Goal: Task Accomplishment & Management: Manage account settings

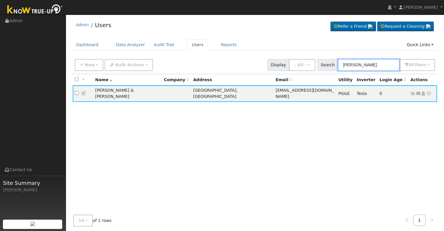
drag, startPoint x: 375, startPoint y: 66, endPoint x: 327, endPoint y: 68, distance: 47.9
click at [327, 68] on div "Search [PERSON_NAME] 0 Filter s Role Show - All - Show Leads Admin Billing Admi…" at bounding box center [376, 65] width 118 height 12
paste input "[PERSON_NAME] & [PERSON_NAME]"
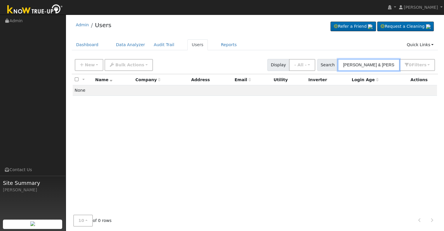
drag, startPoint x: 362, startPoint y: 63, endPoint x: 331, endPoint y: 66, distance: 31.4
click at [331, 66] on div "Search [PERSON_NAME] & [PERSON_NAME] 0 Filter s Role Show - All - Show Leads Ad…" at bounding box center [376, 65] width 118 height 12
drag, startPoint x: 373, startPoint y: 64, endPoint x: 356, endPoint y: 66, distance: 16.7
click at [356, 66] on input "[PERSON_NAME] & [PERSON_NAME]" at bounding box center [369, 65] width 62 height 12
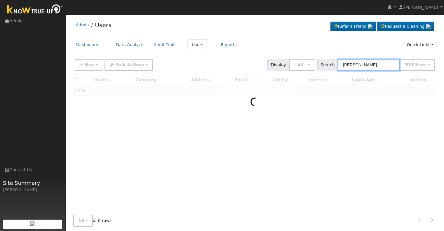
paste input "[PERSON_NAME] & [PERSON_NAME]"
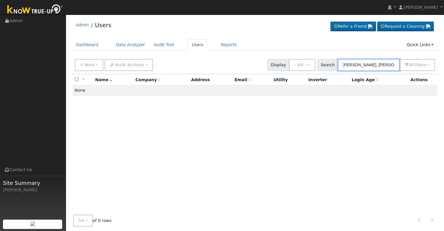
drag, startPoint x: 369, startPoint y: 65, endPoint x: 355, endPoint y: 65, distance: 14.0
click at [355, 65] on input "[PERSON_NAME], [PERSON_NAME] & [PERSON_NAME]" at bounding box center [369, 65] width 62 height 12
type input "[PERSON_NAME] & [PERSON_NAME]"
drag, startPoint x: 383, startPoint y: 64, endPoint x: 310, endPoint y: 76, distance: 74.5
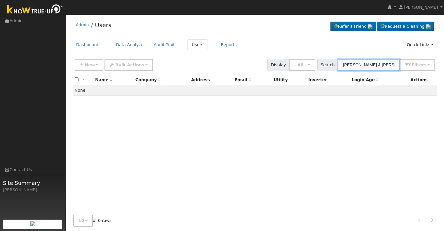
click at [310, 76] on div "New Add User Quick Add Quick Connect Quick Convert Lead Bulk Actions Send Email…" at bounding box center [255, 145] width 366 height 178
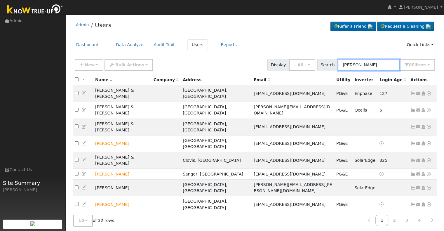
click at [343, 62] on input "[PERSON_NAME]" at bounding box center [369, 65] width 62 height 12
paste input "[PERSON_NAME] & [PERSON_NAME]"
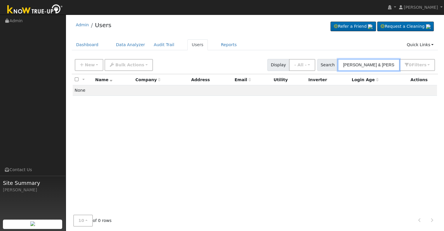
drag, startPoint x: 361, startPoint y: 64, endPoint x: 331, endPoint y: 66, distance: 30.2
click at [331, 66] on div "Search [PERSON_NAME] & [PERSON_NAME] 0 Filter s Role Show - All - Show Leads Ad…" at bounding box center [376, 65] width 118 height 12
click at [371, 64] on input "[PERSON_NAME] & [PERSON_NAME]" at bounding box center [369, 65] width 62 height 12
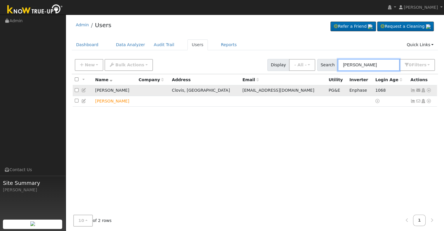
type input "[PERSON_NAME]"
click at [411, 91] on icon at bounding box center [412, 90] width 5 height 4
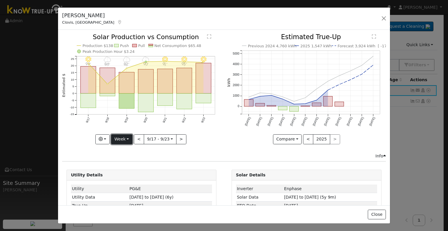
click at [125, 138] on button "Week" at bounding box center [121, 139] width 21 height 10
click at [124, 173] on link "Year" at bounding box center [132, 175] width 41 height 8
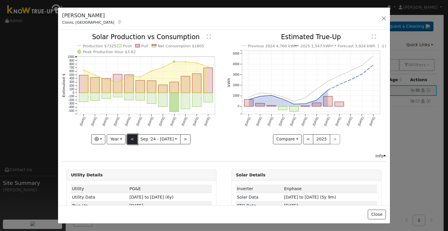
click at [134, 137] on button "<" at bounding box center [132, 139] width 10 height 10
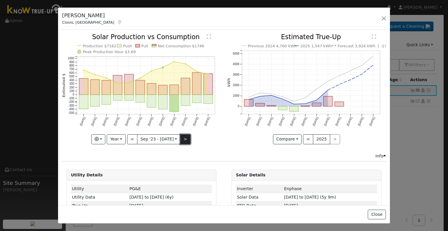
click at [180, 138] on button ">" at bounding box center [185, 139] width 10 height 10
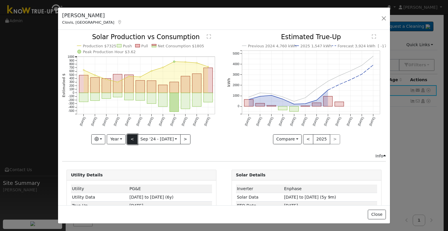
click at [132, 139] on button "<" at bounding box center [132, 139] width 10 height 10
type input "[DATE]"
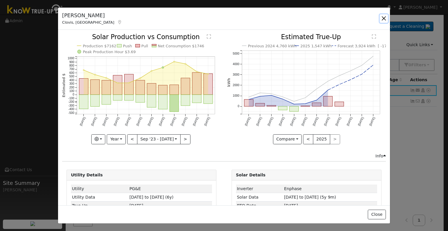
click at [384, 18] on button "button" at bounding box center [384, 18] width 8 height 8
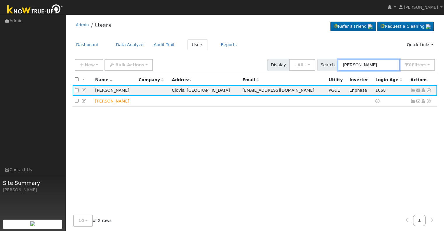
drag, startPoint x: 377, startPoint y: 65, endPoint x: 332, endPoint y: 65, distance: 45.8
click at [332, 65] on div "Search [PERSON_NAME] 0 Filter s Role Show - All - Show Leads Admin Billing Admi…" at bounding box center [376, 65] width 118 height 12
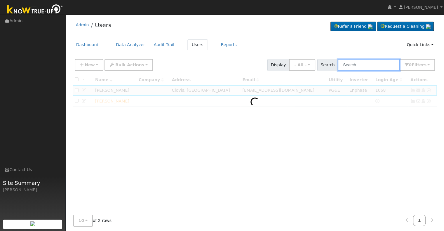
paste input "[PERSON_NAME] & [PERSON_NAME]"
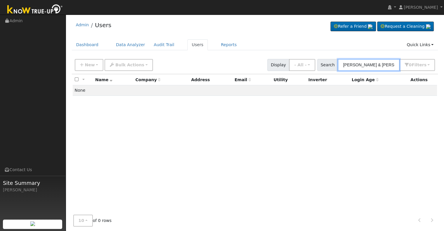
click at [377, 64] on input "[PERSON_NAME] & [PERSON_NAME]" at bounding box center [369, 65] width 62 height 12
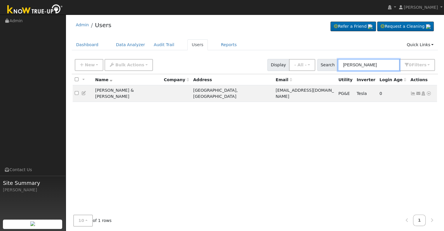
type input "[PERSON_NAME]"
click at [414, 92] on icon at bounding box center [412, 93] width 5 height 4
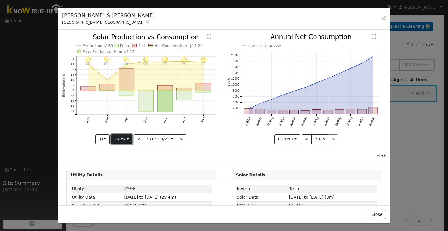
click at [128, 139] on button "Week" at bounding box center [121, 139] width 21 height 10
drag, startPoint x: 129, startPoint y: 167, endPoint x: 130, endPoint y: 162, distance: 5.2
click at [130, 164] on link "Month" at bounding box center [132, 167] width 41 height 8
type input "[DATE]"
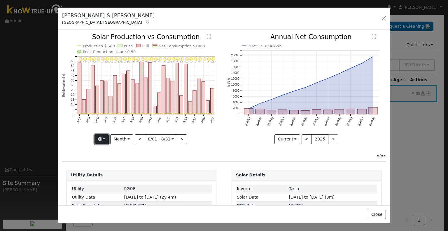
click at [103, 134] on button "button" at bounding box center [102, 139] width 14 height 10
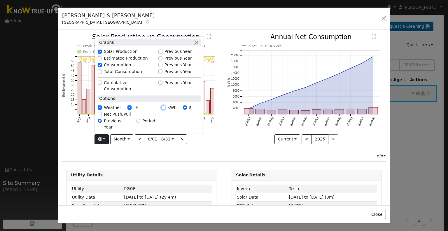
click at [163, 109] on input "kWh" at bounding box center [163, 107] width 4 height 4
radio input "true"
radio input "false"
click at [126, 156] on div "Info" at bounding box center [224, 156] width 330 height 6
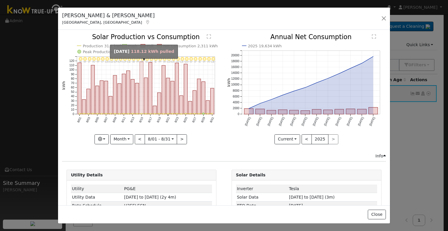
click at [141, 105] on rect "onclick=""" at bounding box center [142, 88] width 4 height 52
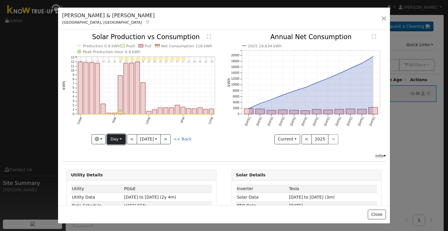
click at [122, 138] on button "Day" at bounding box center [116, 139] width 18 height 10
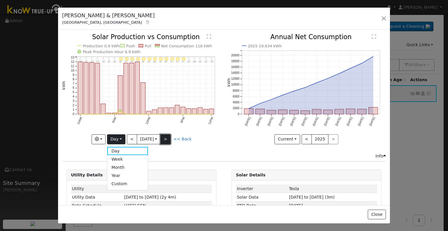
click at [166, 138] on button ">" at bounding box center [166, 139] width 10 height 10
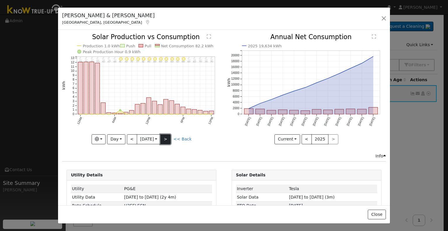
click at [166, 138] on button ">" at bounding box center [166, 139] width 10 height 10
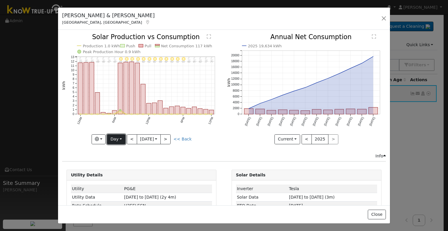
click at [119, 138] on button "Day" at bounding box center [116, 139] width 18 height 10
click at [116, 165] on link "Month" at bounding box center [127, 167] width 41 height 8
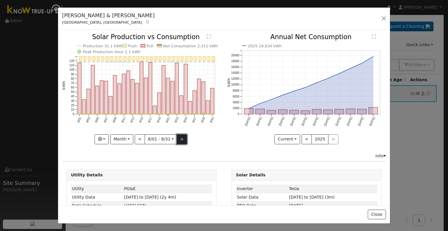
click at [181, 139] on button ">" at bounding box center [182, 139] width 10 height 10
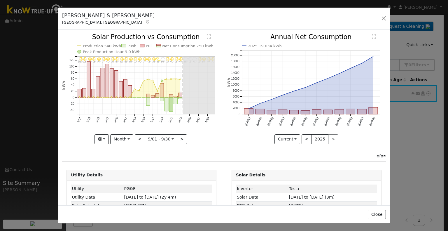
click at [170, 78] on icon "9/30 - Clear 79° 9/29 - Clear 79° 9/28 - Clear 84° 9/27 - Clear 91° 9/26 - Most…" at bounding box center [141, 88] width 159 height 109
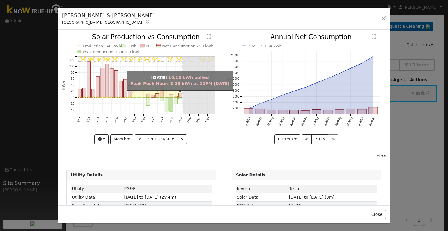
click at [170, 95] on rect "onclick=""" at bounding box center [171, 95] width 4 height 3
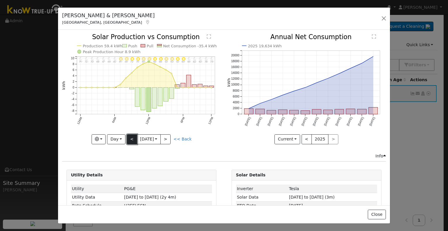
click at [130, 136] on button "<" at bounding box center [132, 139] width 10 height 10
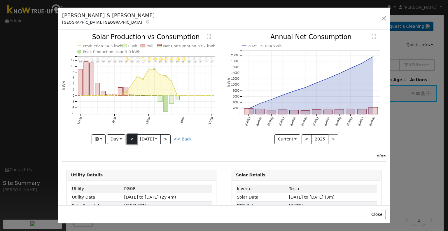
click at [130, 136] on button "<" at bounding box center [132, 139] width 10 height 10
type input "[DATE]"
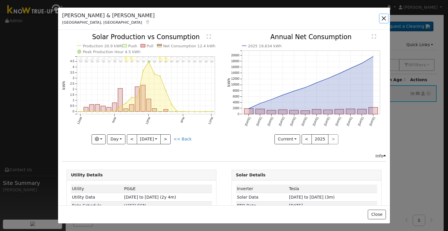
click at [384, 18] on button "button" at bounding box center [384, 18] width 8 height 8
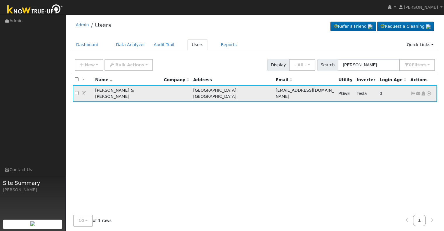
click at [412, 91] on icon at bounding box center [412, 93] width 5 height 4
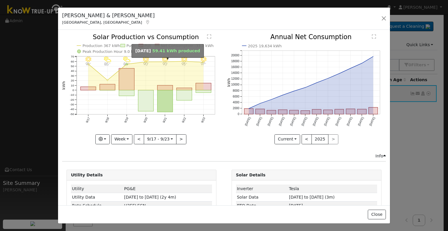
click at [165, 61] on circle "onclick=""" at bounding box center [165, 61] width 1 height 1
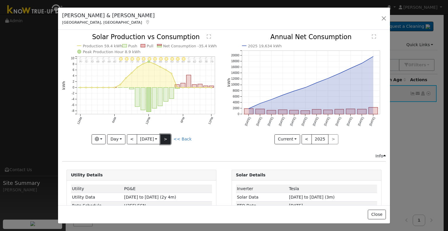
click at [167, 138] on button ">" at bounding box center [166, 139] width 10 height 10
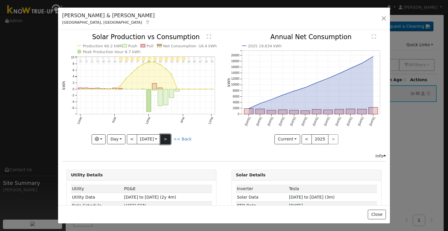
click at [167, 138] on button ">" at bounding box center [166, 139] width 10 height 10
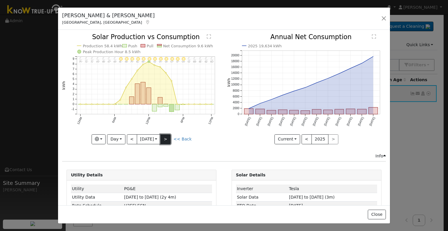
click at [167, 138] on button ">" at bounding box center [166, 139] width 10 height 10
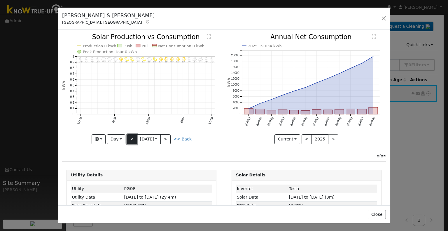
click at [132, 138] on button "<" at bounding box center [132, 139] width 10 height 10
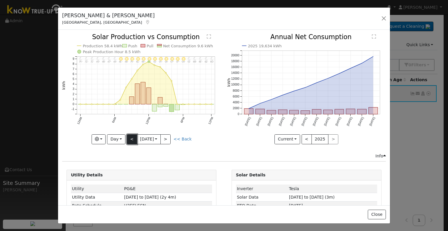
click at [130, 137] on button "<" at bounding box center [132, 139] width 10 height 10
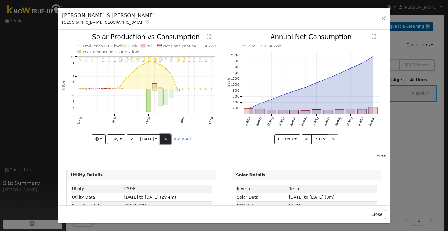
click at [169, 136] on button ">" at bounding box center [166, 139] width 10 height 10
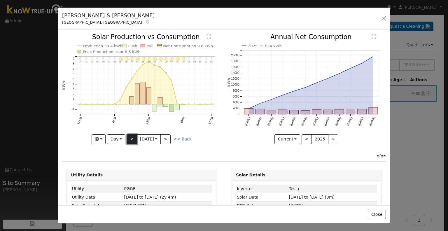
click at [130, 134] on button "<" at bounding box center [132, 139] width 10 height 10
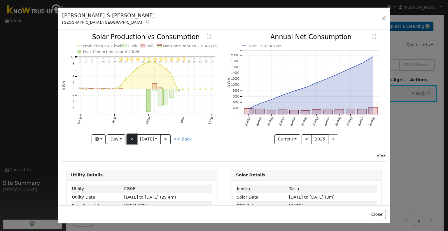
click at [129, 136] on button "<" at bounding box center [132, 139] width 10 height 10
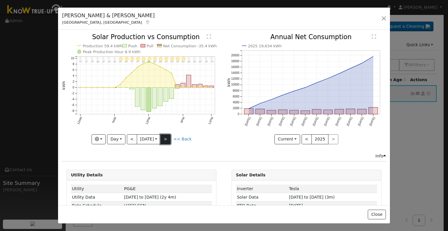
click at [168, 137] on button ">" at bounding box center [166, 139] width 10 height 10
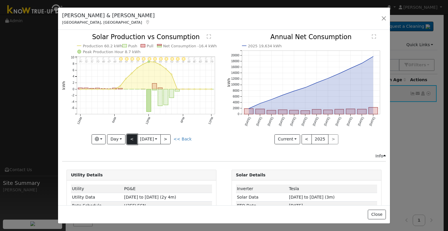
click at [130, 136] on button "<" at bounding box center [132, 139] width 10 height 10
type input "[DATE]"
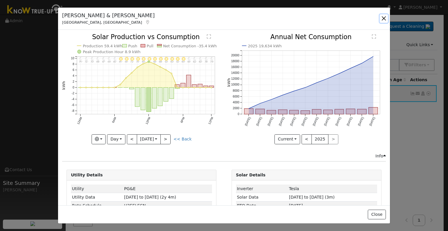
click at [386, 21] on button "button" at bounding box center [384, 18] width 8 height 8
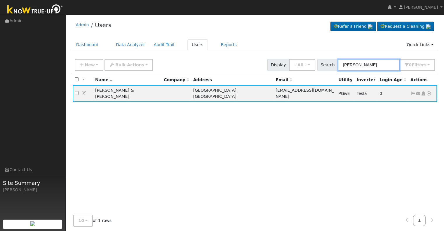
drag, startPoint x: 381, startPoint y: 62, endPoint x: 292, endPoint y: 64, distance: 89.1
click at [292, 64] on div "New Add User Quick Add Quick Connect Quick Convert Lead Bulk Actions Send Email…" at bounding box center [255, 64] width 363 height 14
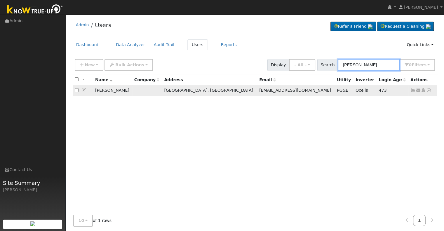
type input "[PERSON_NAME]"
click at [413, 92] on icon at bounding box center [412, 90] width 5 height 4
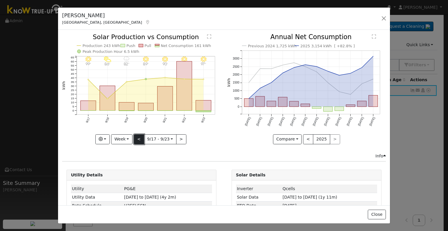
click at [137, 138] on button "<" at bounding box center [139, 139] width 10 height 10
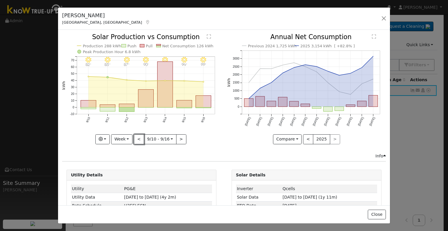
click at [137, 138] on button "<" at bounding box center [139, 139] width 10 height 10
type input "[DATE]"
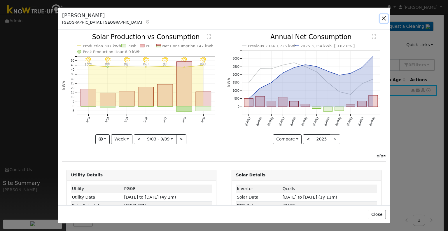
click at [385, 21] on button "button" at bounding box center [384, 18] width 8 height 8
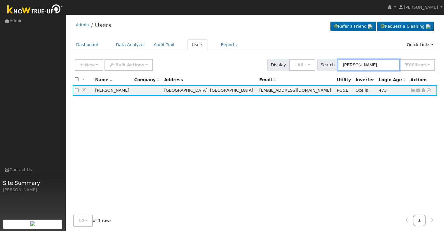
drag, startPoint x: 377, startPoint y: 65, endPoint x: 294, endPoint y: 69, distance: 83.3
click at [294, 69] on div "New Add User Quick Add Quick Connect Quick Convert Lead Bulk Actions Send Email…" at bounding box center [255, 64] width 363 height 14
paste input "[STREET_ADDRESS][US_STATE]"
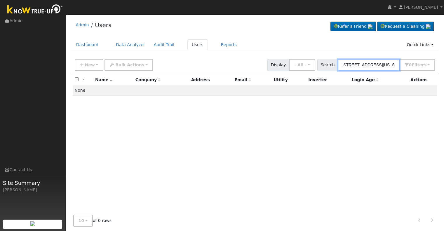
type input "[STREET_ADDRESS][US_STATE]"
drag, startPoint x: 344, startPoint y: 65, endPoint x: 416, endPoint y: 58, distance: 72.4
click at [416, 58] on div "New Add User Quick Add Quick Connect Quick Convert Lead Bulk Actions Send Email…" at bounding box center [255, 64] width 363 height 14
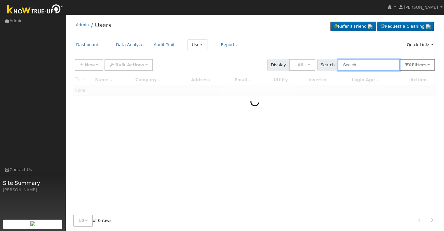
paste input "[PERSON_NAME] & [PERSON_NAME]"
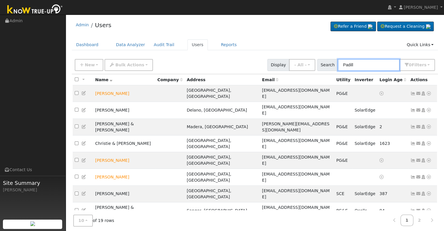
click at [346, 62] on input "Padill" at bounding box center [369, 65] width 62 height 12
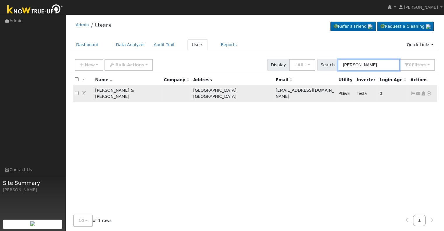
type input "[PERSON_NAME]"
click at [412, 91] on icon at bounding box center [412, 93] width 5 height 4
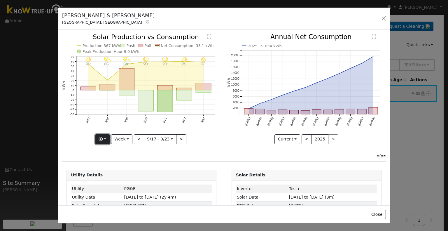
click at [105, 137] on button "button" at bounding box center [102, 139] width 14 height 10
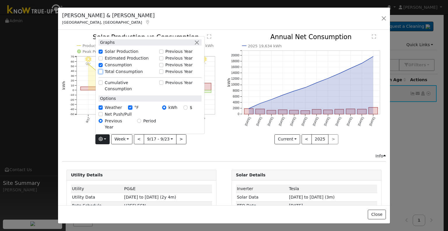
click at [102, 74] on input "Total Consumption" at bounding box center [101, 71] width 4 height 4
checkbox input "true"
click at [74, 139] on icon "9/23 - Clear 97° 9/22 - Clear 93° 9/21 - Clear 90° 9/20 - Clear 90° 9/19 - Part…" at bounding box center [141, 88] width 159 height 109
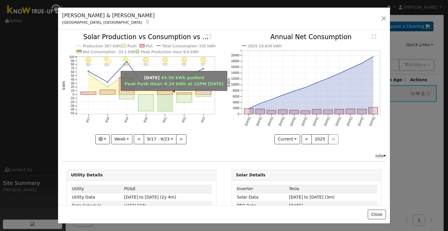
click at [160, 95] on rect "onclick=""" at bounding box center [165, 103] width 15 height 17
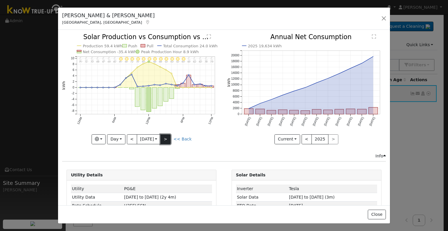
click at [169, 139] on button ">" at bounding box center [166, 139] width 10 height 10
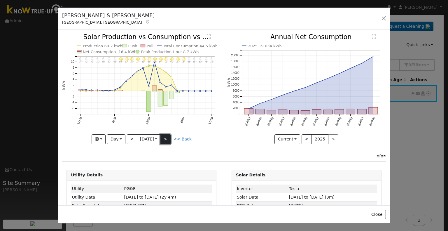
click at [167, 136] on button ">" at bounding box center [166, 139] width 10 height 10
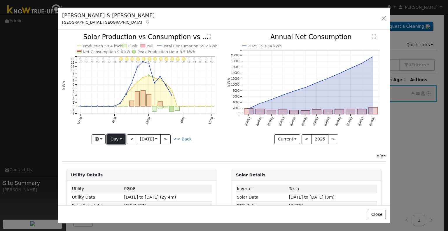
click at [120, 138] on button "Day" at bounding box center [116, 139] width 18 height 10
click at [122, 163] on link "Month" at bounding box center [127, 167] width 41 height 8
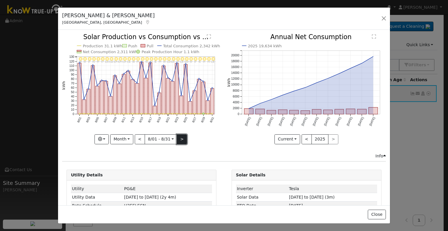
click at [179, 142] on button ">" at bounding box center [182, 139] width 10 height 10
type input "[DATE]"
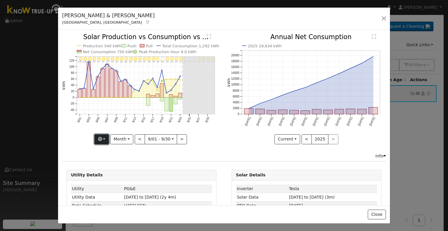
click at [102, 138] on icon "button" at bounding box center [100, 139] width 4 height 4
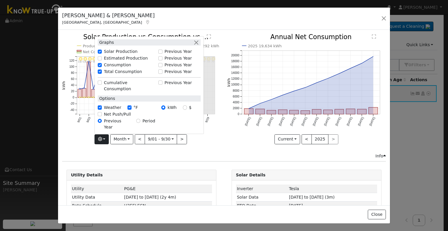
click at [111, 117] on label "Net Push/Pull" at bounding box center [117, 114] width 27 height 6
click at [102, 116] on input "Net Push/Pull" at bounding box center [100, 114] width 4 height 4
checkbox input "true"
click at [100, 109] on input "Weather" at bounding box center [100, 107] width 4 height 4
checkbox input "false"
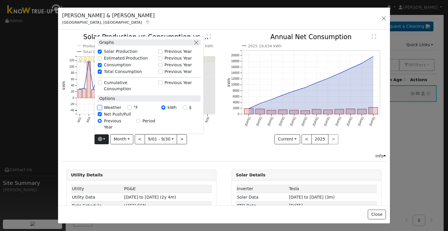
checkbox input "false"
click at [87, 136] on icon "Production 540 kWh Push Pull Net Consumption 750 kWh Total Consumption 1,292 kW…" at bounding box center [141, 88] width 159 height 109
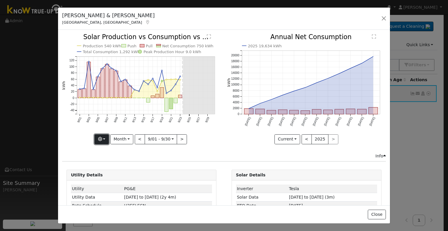
click at [99, 138] on icon "button" at bounding box center [100, 139] width 4 height 4
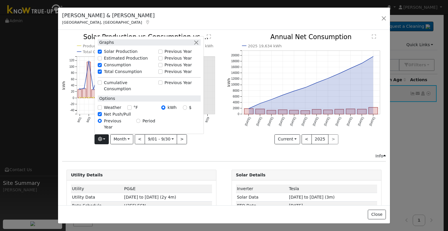
click at [75, 148] on div "Production 540 kWh Push Pull Net Consumption 750 kWh Total Consumption 1,292 kW…" at bounding box center [141, 93] width 165 height 119
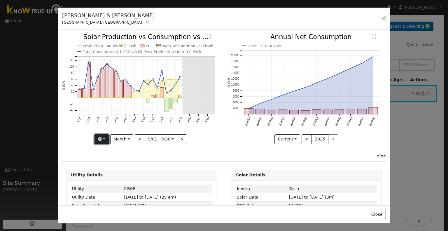
click at [100, 137] on icon "button" at bounding box center [100, 139] width 4 height 4
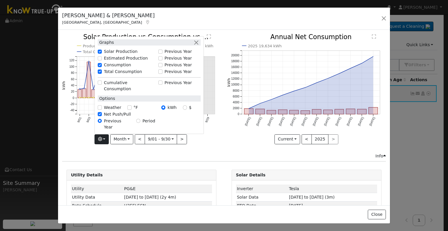
click at [110, 117] on label "Net Push/Pull" at bounding box center [117, 114] width 27 height 6
click at [102, 116] on input "Net Push/Pull" at bounding box center [100, 114] width 4 height 4
checkbox input "false"
click at [73, 143] on div "Production 540 kWh Push Pull Total Consumption 1,292 kWh Net Consumption 750 kW…" at bounding box center [141, 93] width 165 height 119
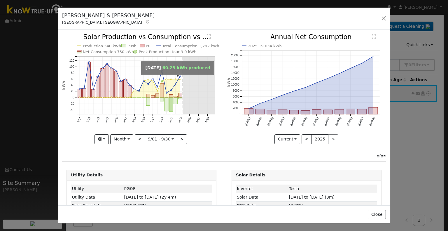
click at [175, 79] on circle "onclick=""" at bounding box center [175, 79] width 1 height 1
type input "[DATE]"
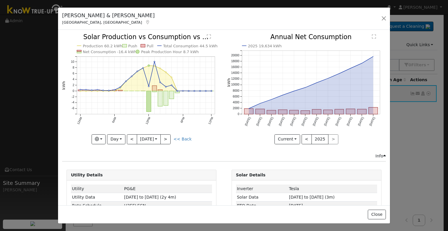
click at [380, 20] on div "[PERSON_NAME] & [PERSON_NAME] Fresno, [GEOGRAPHIC_DATA] Default Account Default…" at bounding box center [224, 19] width 332 height 22
click at [382, 19] on button "button" at bounding box center [384, 19] width 8 height 8
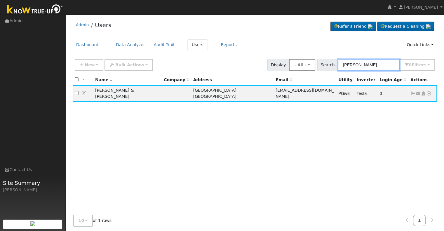
drag, startPoint x: 385, startPoint y: 61, endPoint x: 313, endPoint y: 62, distance: 72.7
click at [313, 62] on div "New Add User Quick Add Quick Connect Quick Convert Lead Bulk Actions Send Email…" at bounding box center [255, 64] width 363 height 14
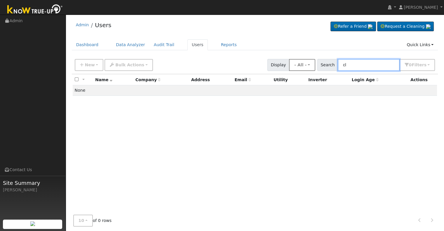
type input "c"
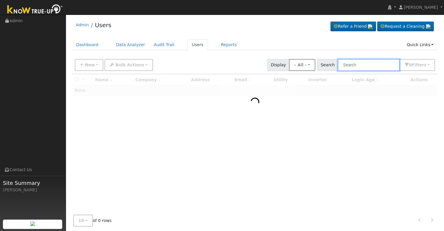
paste input "[PERSON_NAME] & [PERSON_NAME]"
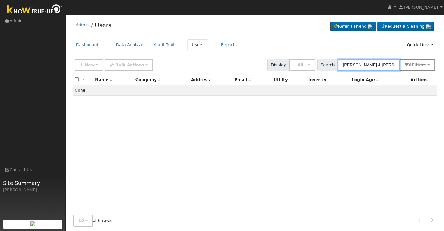
drag, startPoint x: 358, startPoint y: 62, endPoint x: 403, endPoint y: 67, distance: 46.0
click at [403, 67] on div "Search [PERSON_NAME] & [PERSON_NAME] 0 Filter s Role Show - All - Show Leads Ad…" at bounding box center [376, 65] width 118 height 12
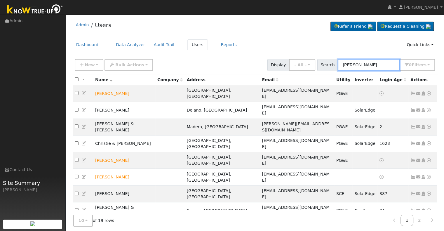
click at [346, 64] on input "[PERSON_NAME]" at bounding box center [369, 65] width 62 height 12
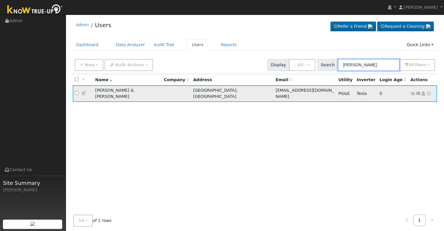
type input "[PERSON_NAME]"
click at [413, 91] on icon at bounding box center [412, 93] width 5 height 4
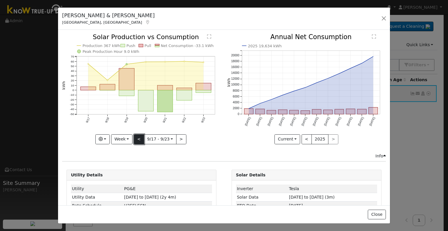
click at [138, 137] on button "<" at bounding box center [139, 139] width 10 height 10
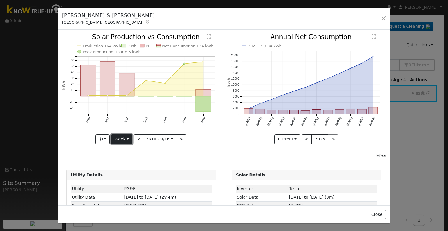
click at [126, 140] on button "Week" at bounding box center [121, 139] width 21 height 10
click at [125, 166] on link "Month" at bounding box center [132, 167] width 41 height 8
type input "[DATE]"
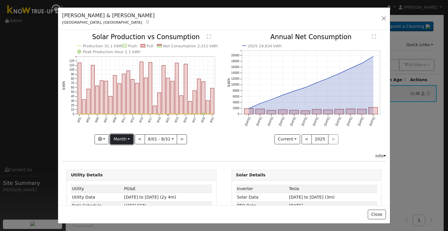
click at [123, 140] on button "Month" at bounding box center [121, 139] width 23 height 10
click at [101, 149] on div "Production 31.1 kWh Push Pull Net Consumption 2,311 kWh Peak Production Hour 1.…" at bounding box center [141, 93] width 165 height 119
click at [103, 137] on button "button" at bounding box center [102, 139] width 14 height 10
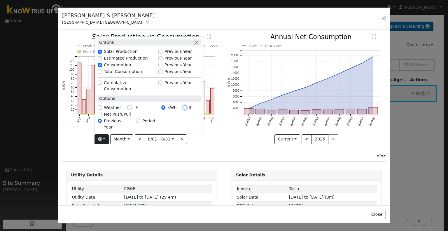
click at [186, 109] on input "$" at bounding box center [185, 107] width 4 height 4
radio input "true"
radio input "false"
click at [213, 145] on div "Production $14.32 Push Pull Net Consumption $1063 Peak Production Hour $0.50 8/…" at bounding box center [141, 93] width 165 height 119
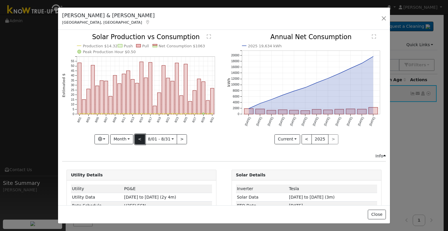
click at [138, 139] on button "<" at bounding box center [140, 139] width 10 height 10
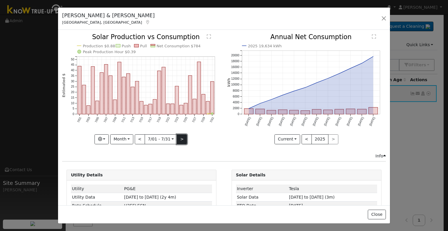
click at [183, 137] on button ">" at bounding box center [182, 139] width 10 height 10
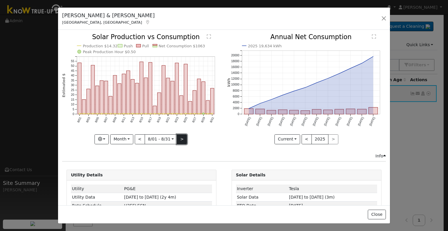
click at [184, 137] on button ">" at bounding box center [182, 139] width 10 height 10
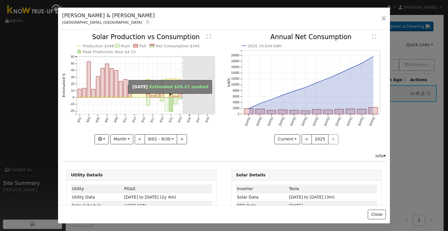
click at [167, 102] on icon "Production $248 Push Pull Net Consumption $345 Peak Production Hour $4.15 9/01 …" at bounding box center [141, 88] width 159 height 109
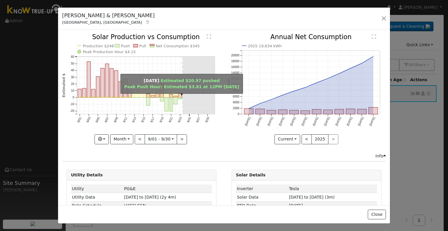
click at [169, 99] on rect "onclick=""" at bounding box center [171, 105] width 4 height 14
type input "[DATE]"
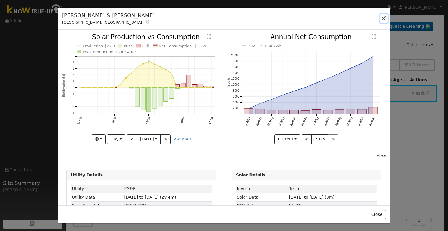
click at [382, 19] on button "button" at bounding box center [384, 18] width 8 height 8
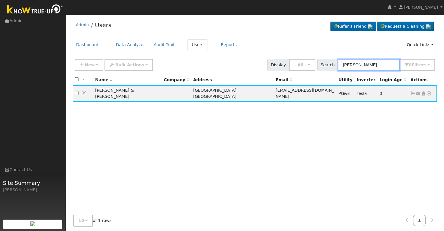
drag, startPoint x: 381, startPoint y: 63, endPoint x: 319, endPoint y: 71, distance: 62.5
click at [319, 71] on div "New Add User Quick Add Quick Connect Quick Convert Lead Bulk Actions Send Email…" at bounding box center [255, 65] width 366 height 18
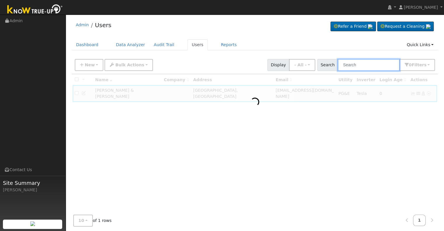
paste input "[PERSON_NAME] & [PERSON_NAME]"
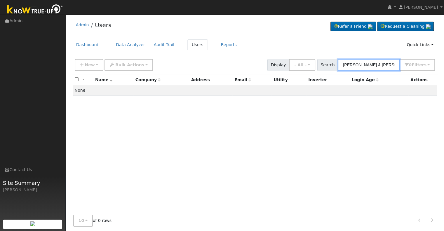
drag, startPoint x: 394, startPoint y: 65, endPoint x: 332, endPoint y: 69, distance: 61.4
click at [332, 69] on div "Search [PERSON_NAME] & [PERSON_NAME] 0 Filter s Role Show - All - Show Leads Ad…" at bounding box center [376, 65] width 118 height 12
paste input "[PERSON_NAME] and [PERSON_NAME]"
click at [381, 64] on input "[PERSON_NAME] and [PERSON_NAME]" at bounding box center [369, 65] width 62 height 12
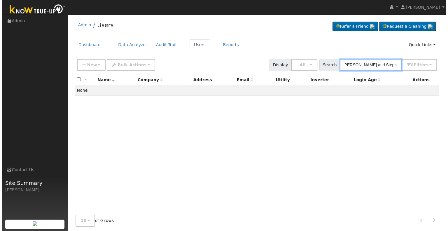
scroll to position [0, 0]
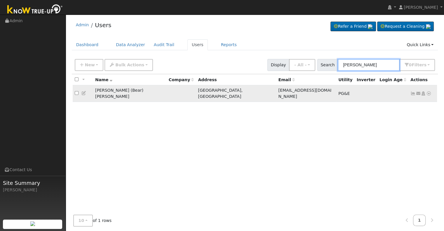
type input "[PERSON_NAME]"
click at [414, 91] on icon at bounding box center [412, 93] width 5 height 4
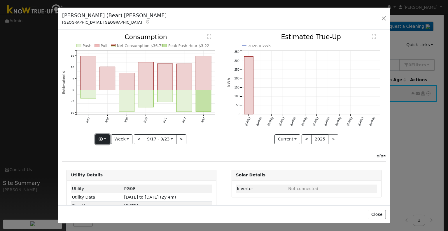
click at [99, 138] on button "button" at bounding box center [102, 139] width 14 height 10
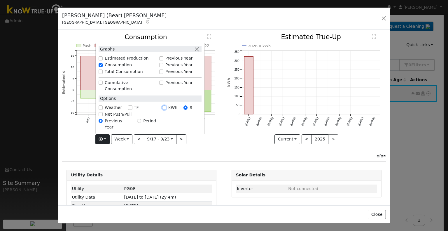
click at [166, 109] on input "kWh" at bounding box center [164, 107] width 4 height 4
radio input "true"
radio input "false"
click at [202, 139] on icon "Push Pull Net Consumption 79.9 kWh Peak Push Hour 7.0 kWh 9/17 9/18 9/19 9/20 9…" at bounding box center [141, 87] width 159 height 107
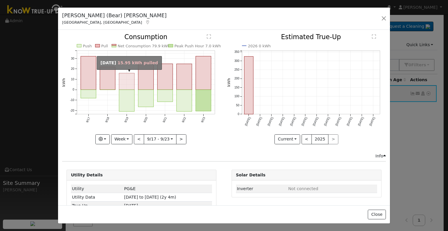
click at [120, 80] on rect "onclick=""" at bounding box center [126, 81] width 15 height 17
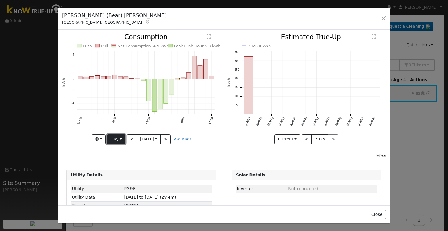
click at [114, 138] on button "Day" at bounding box center [116, 139] width 18 height 10
click at [117, 166] on link "Month" at bounding box center [127, 167] width 41 height 8
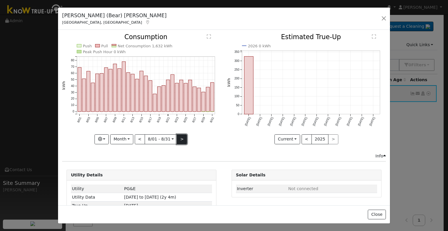
click at [180, 135] on button ">" at bounding box center [182, 139] width 10 height 10
type input "[DATE]"
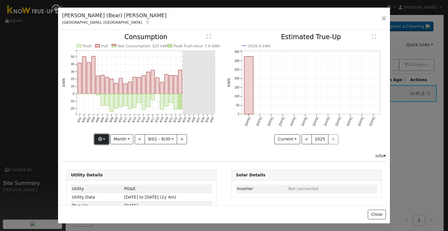
click at [103, 138] on button "button" at bounding box center [102, 139] width 14 height 10
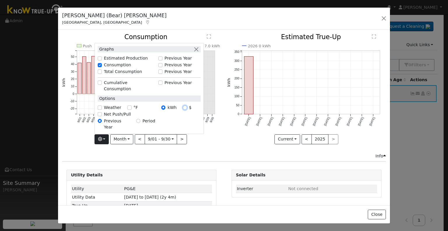
click at [183, 109] on input "$" at bounding box center [185, 107] width 4 height 4
radio input "true"
radio input "false"
click at [73, 141] on div "Graphs Estimated Production Previous Year Consumption Previous Year Total Consu…" at bounding box center [141, 139] width 159 height 10
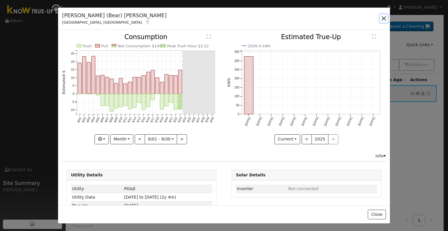
click at [382, 17] on button "button" at bounding box center [384, 18] width 8 height 8
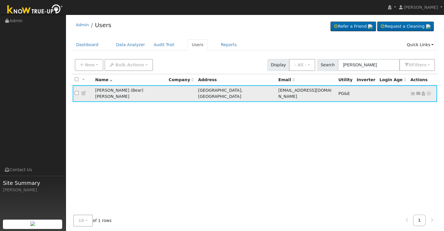
click at [413, 91] on icon at bounding box center [412, 93] width 5 height 4
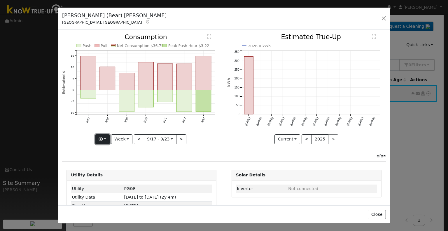
click at [106, 137] on button "button" at bounding box center [102, 139] width 14 height 10
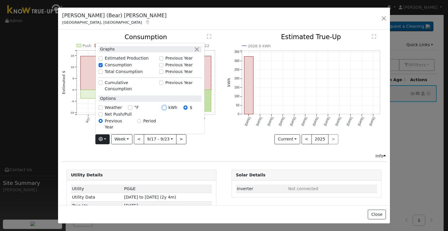
click at [166, 109] on input "kWh" at bounding box center [164, 107] width 4 height 4
radio input "true"
radio input "false"
click at [227, 136] on icon "2026 0 kWh [DATE] Oct '[DATE] Dec '[DATE] Feb '[DATE] Apr '[DATE] Jun '[DATE] A…" at bounding box center [306, 87] width 159 height 107
